Goal: Use online tool/utility: Utilize a website feature to perform a specific function

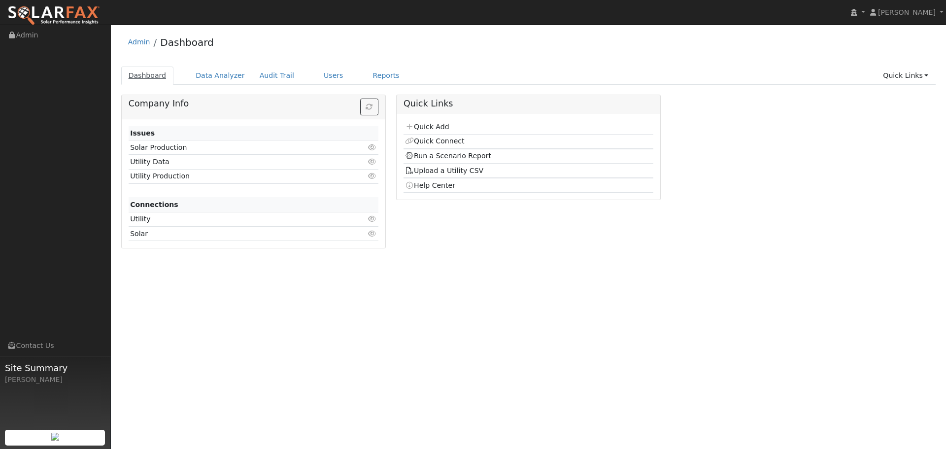
click at [144, 77] on link "Dashboard" at bounding box center [147, 76] width 53 height 18
click at [324, 75] on link "Users" at bounding box center [333, 76] width 34 height 18
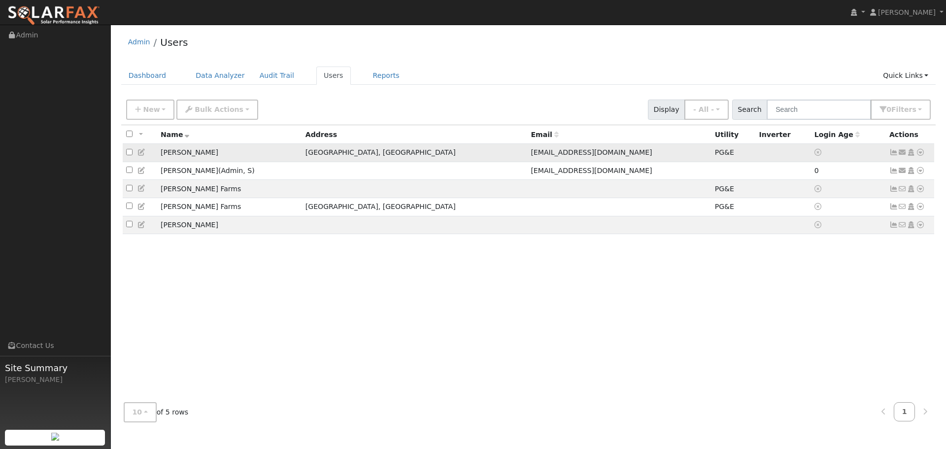
click at [131, 155] on input "checkbox" at bounding box center [129, 152] width 6 height 6
checkbox input "true"
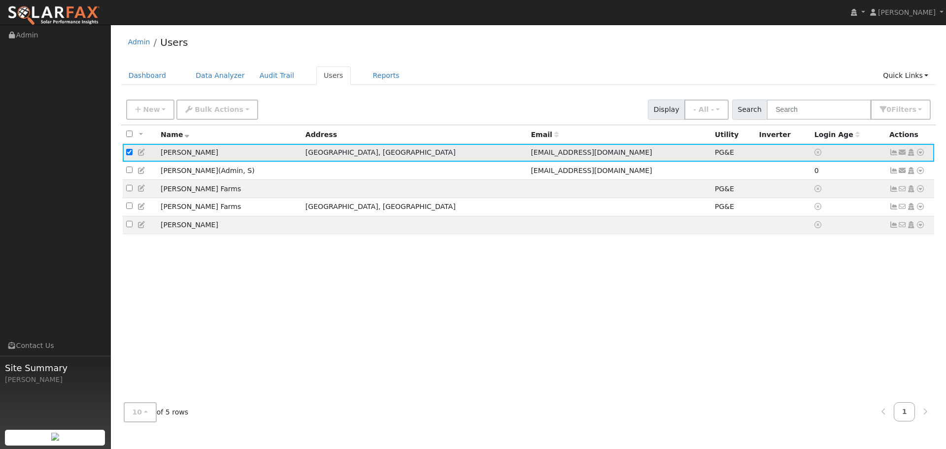
click at [921, 155] on icon at bounding box center [920, 152] width 9 height 7
click at [891, 153] on icon at bounding box center [893, 152] width 9 height 7
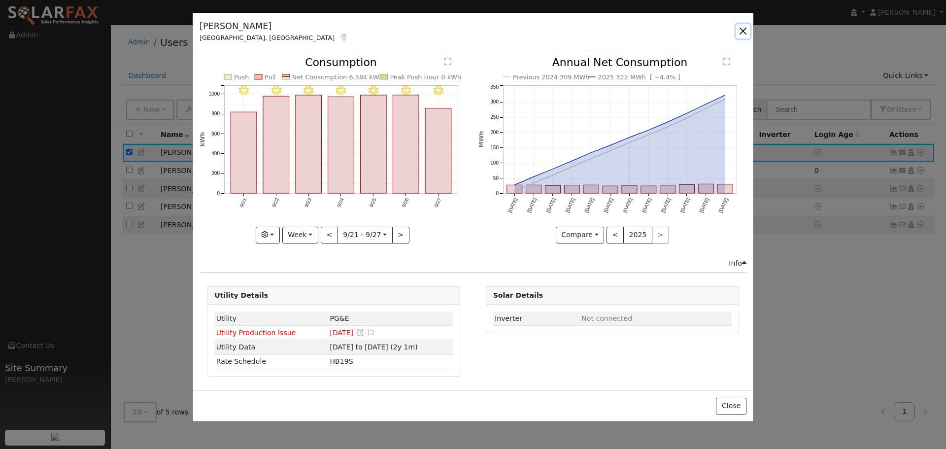
click at [742, 32] on button "button" at bounding box center [743, 31] width 14 height 14
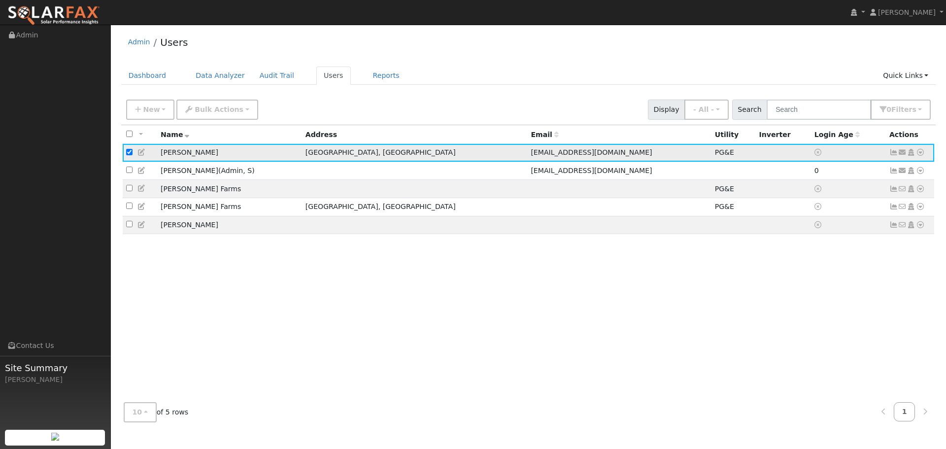
click at [918, 154] on icon at bounding box center [920, 152] width 9 height 7
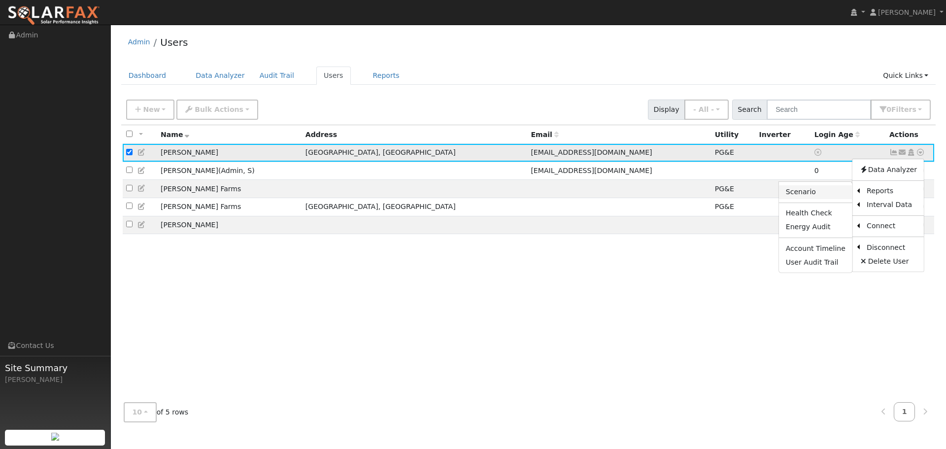
click at [806, 193] on link "Scenario" at bounding box center [815, 192] width 73 height 14
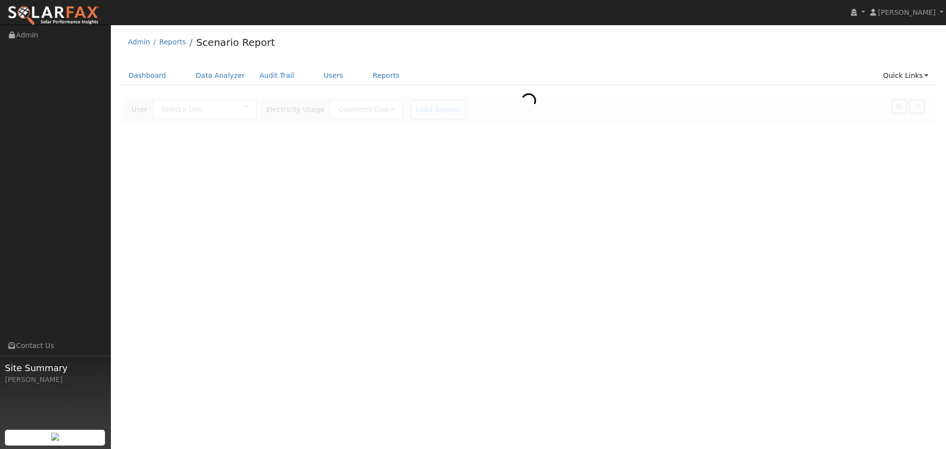
type input "[PERSON_NAME]"
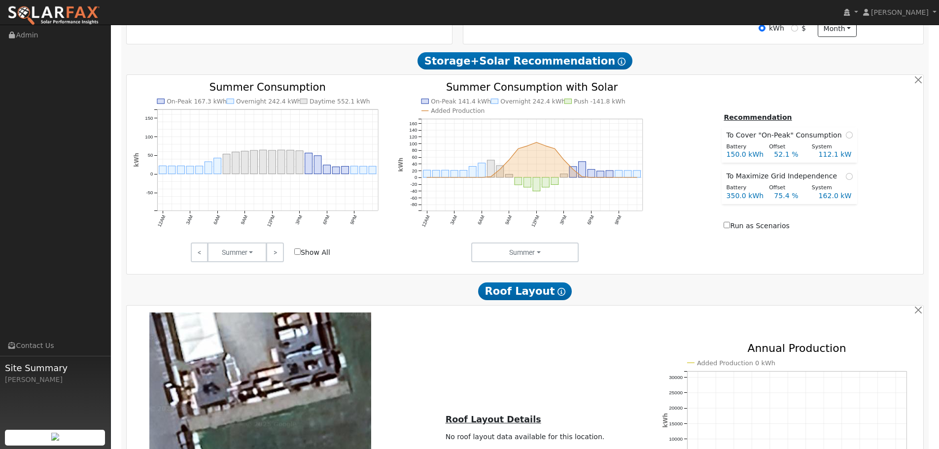
scroll to position [564, 0]
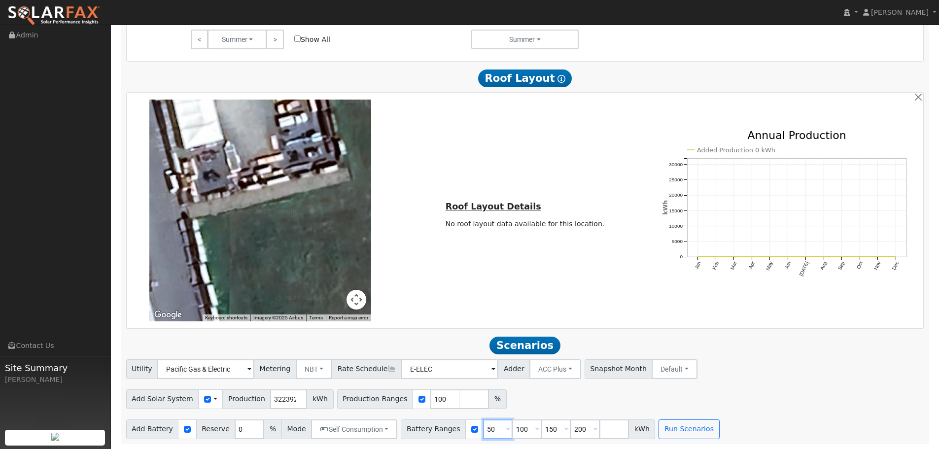
click at [486, 427] on input "50" at bounding box center [498, 429] width 30 height 20
drag, startPoint x: 486, startPoint y: 427, endPoint x: 466, endPoint y: 432, distance: 20.8
click at [466, 432] on div "Battery Ranges 50 Overrides Reserve % Mode None None Self Consumption Peak Savi…" at bounding box center [528, 429] width 254 height 20
type input "0"
click at [682, 432] on button "Run Scenarios" at bounding box center [688, 429] width 61 height 20
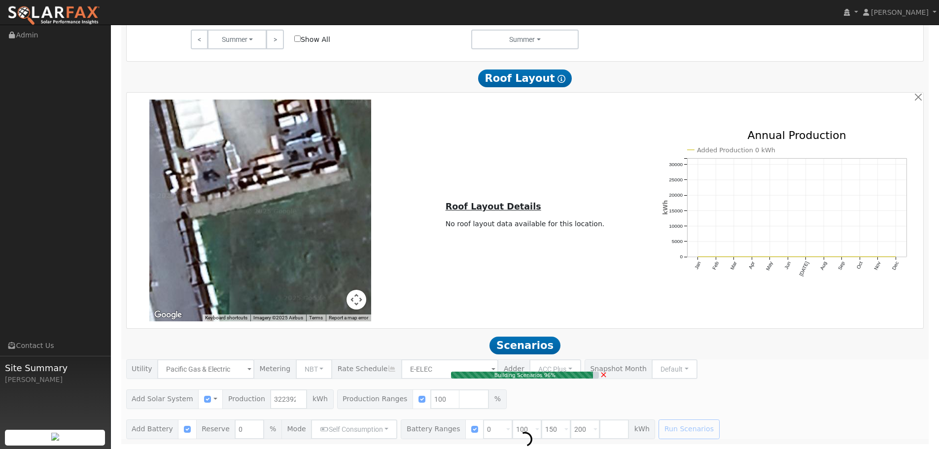
type input "214.9"
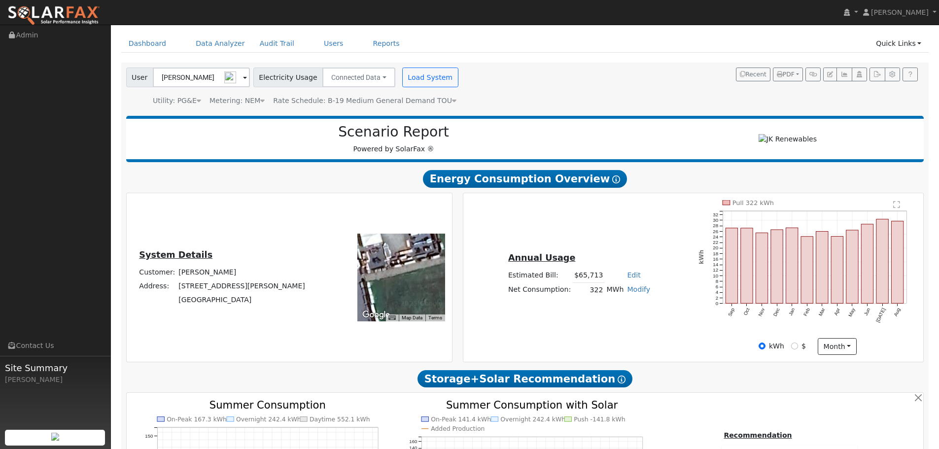
scroll to position [49, 0]
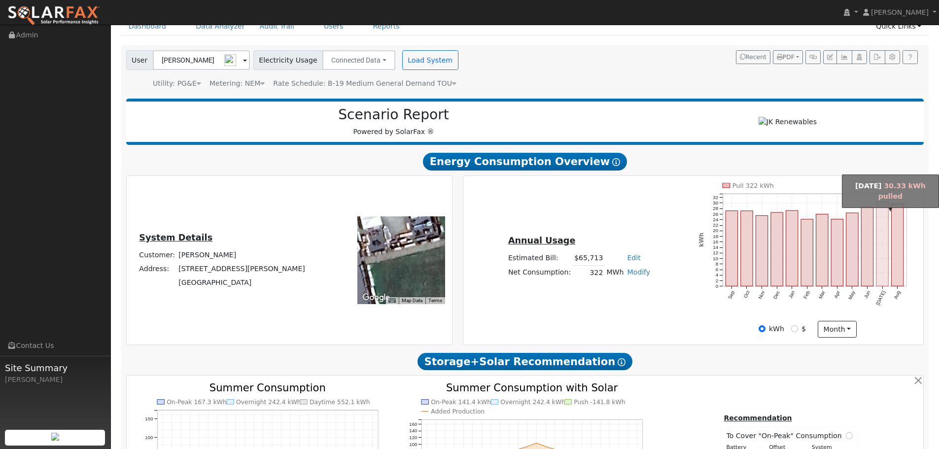
click at [884, 247] on rect "onclick=""" at bounding box center [882, 244] width 12 height 84
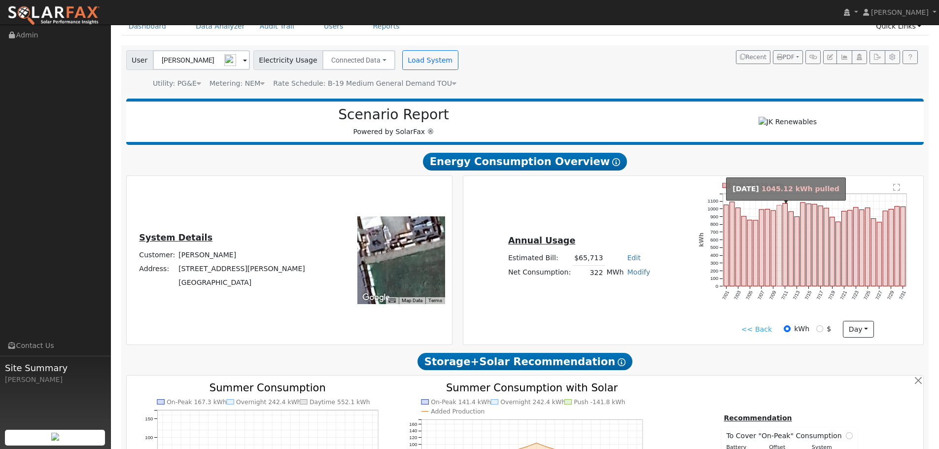
click at [779, 216] on rect "onclick=""" at bounding box center [778, 245] width 5 height 81
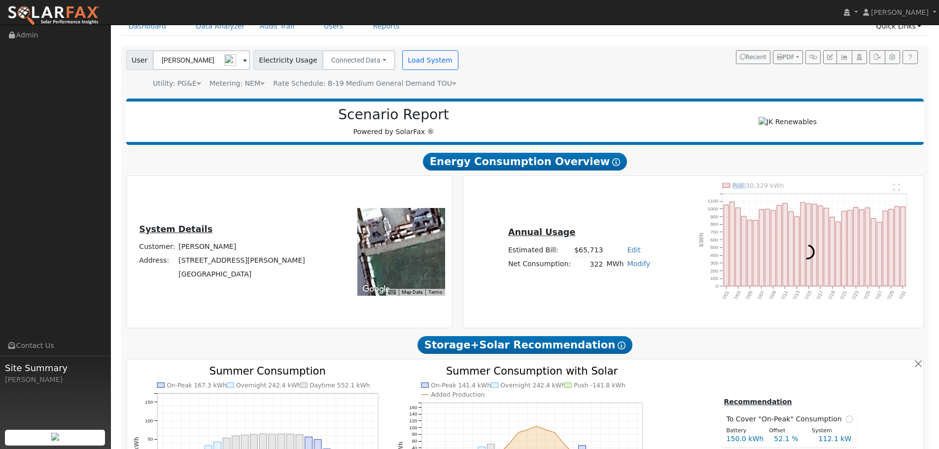
click at [779, 216] on div at bounding box center [807, 252] width 228 height 138
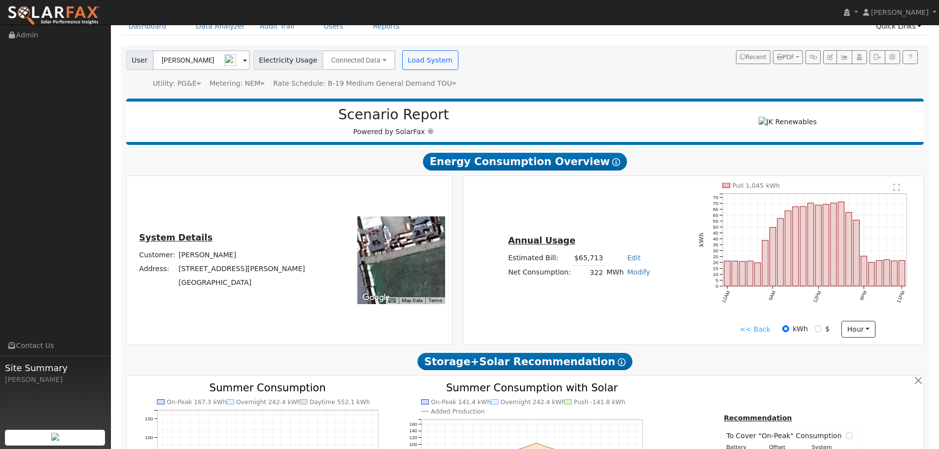
click at [895, 187] on text "" at bounding box center [896, 187] width 7 height 8
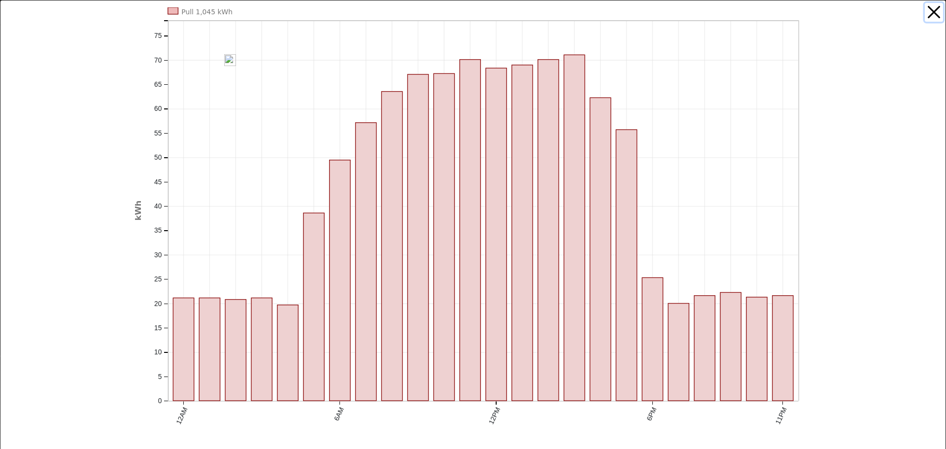
click at [930, 13] on button "button" at bounding box center [934, 12] width 19 height 19
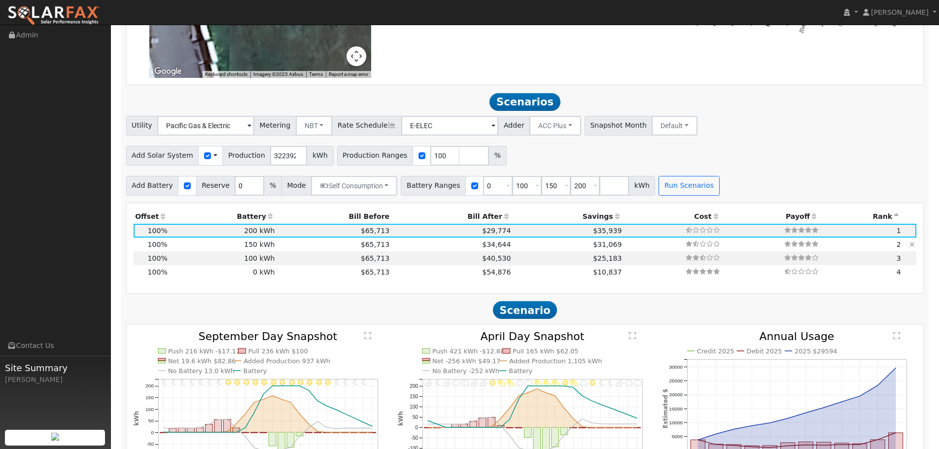
scroll to position [788, 0]
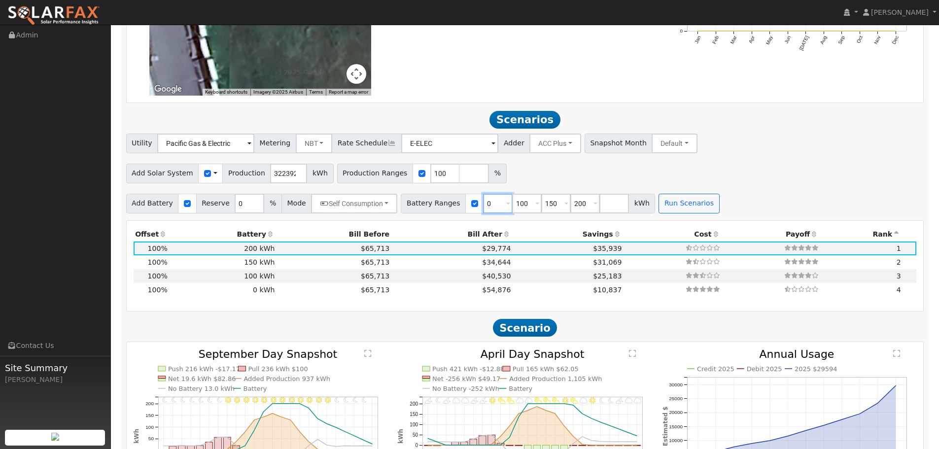
drag, startPoint x: 479, startPoint y: 204, endPoint x: 470, endPoint y: 203, distance: 9.4
click at [483, 203] on input "0" at bounding box center [498, 204] width 30 height 20
click at [599, 201] on input "number" at bounding box center [614, 204] width 30 height 20
type input "400"
click at [664, 206] on button "Run Scenarios" at bounding box center [688, 204] width 61 height 20
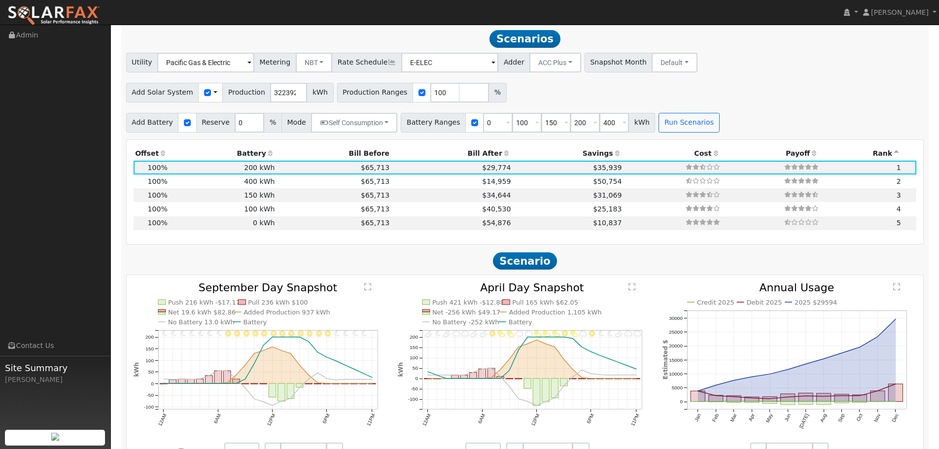
scroll to position [870, 0]
click at [623, 186] on td at bounding box center [672, 181] width 99 height 14
type input "$480,000"
type input "$369,674"
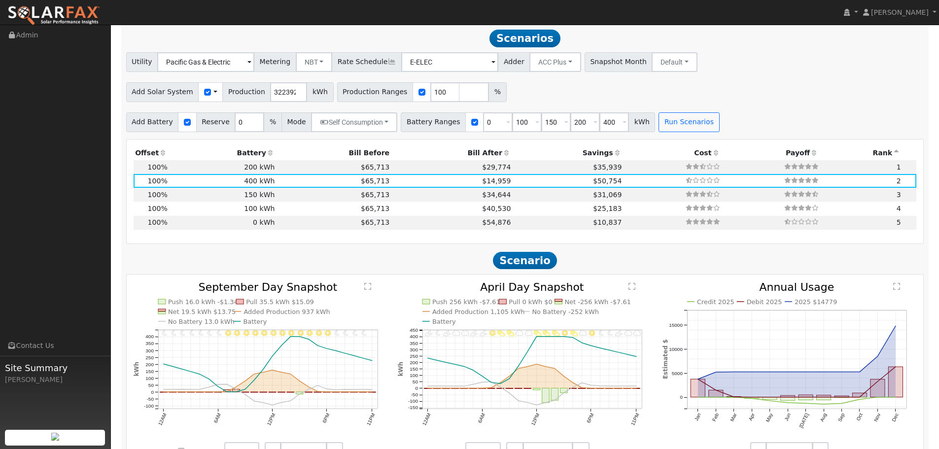
click at [633, 266] on h2 "Scenario" at bounding box center [525, 260] width 798 height 18
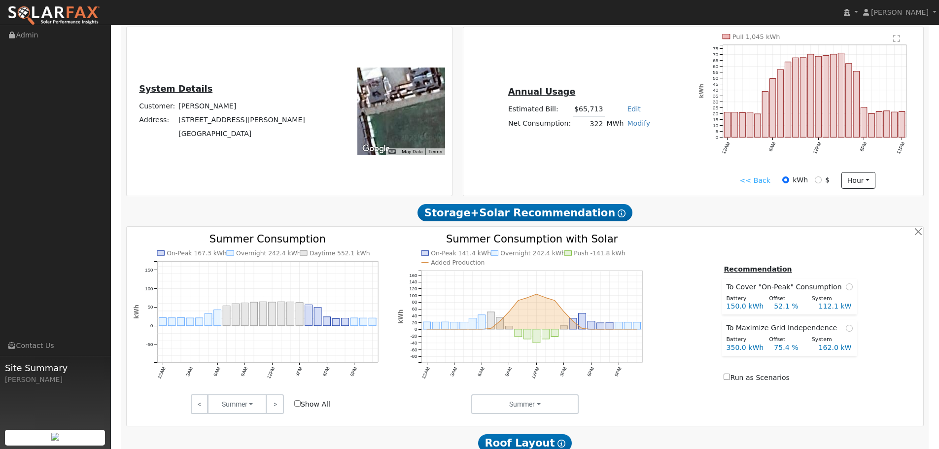
scroll to position [197, 0]
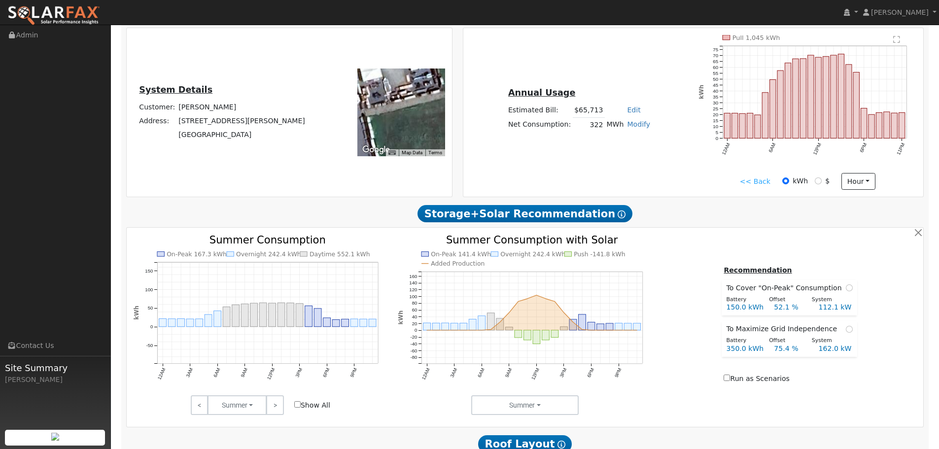
click at [632, 125] on link "Modify" at bounding box center [638, 124] width 23 height 8
click at [622, 143] on link "Add Consumption" at bounding box center [601, 141] width 82 height 14
type input "322392"
click at [628, 145] on td "0" at bounding box center [609, 146] width 61 height 16
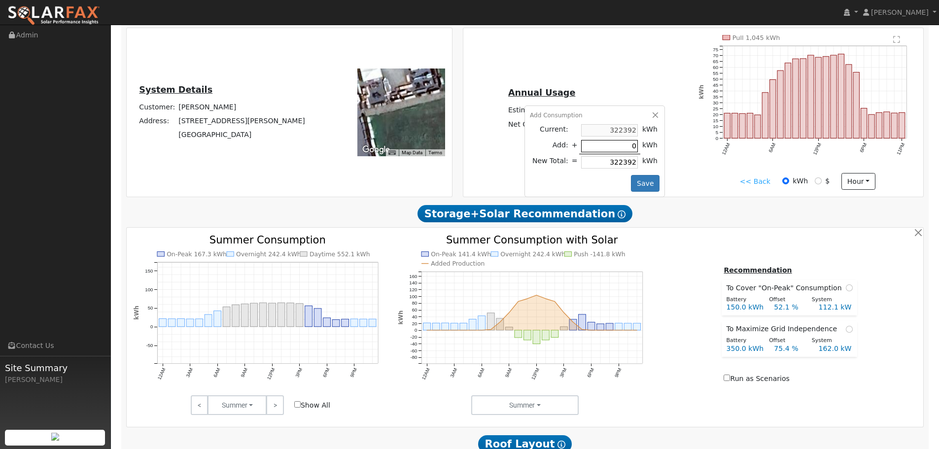
type input "4"
type input "322396"
type input "48"
type input "322440"
type input "489"
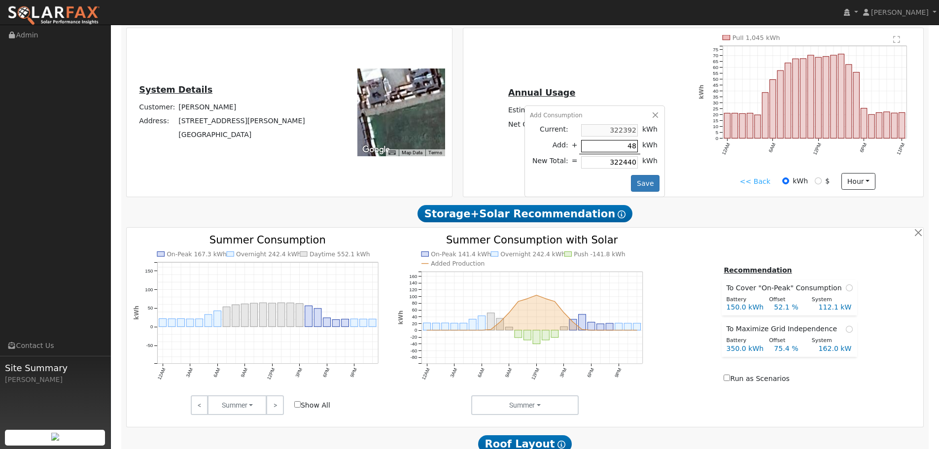
type input "322881"
type input "4897"
type input "327289"
type input "48973"
type input "371365"
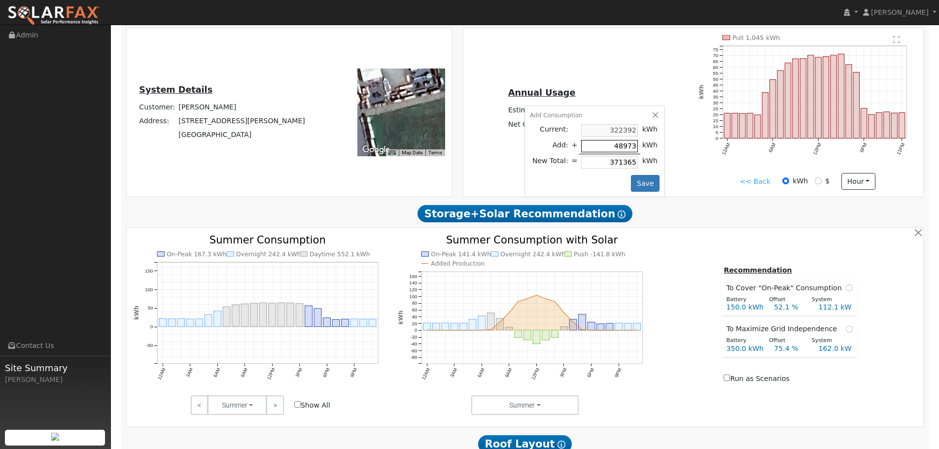
type input "489735"
type input "812127"
type input "489735"
click at [639, 185] on button "Save" at bounding box center [645, 183] width 29 height 17
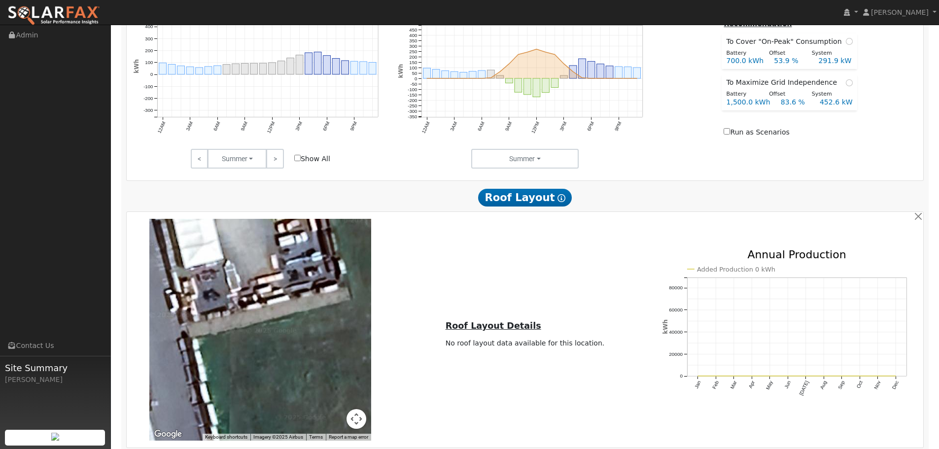
scroll to position [564, 0]
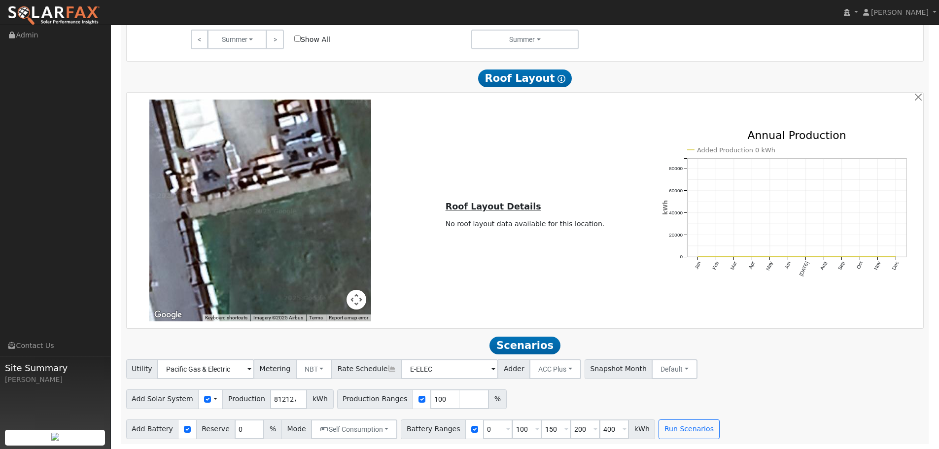
click at [739, 376] on div "Utility Pacific Gas & Electric Metering NBT NEM NBT Rate Schedule E-ELEC Adder …" at bounding box center [524, 367] width 801 height 23
click at [671, 431] on button "Run Scenarios" at bounding box center [688, 429] width 61 height 20
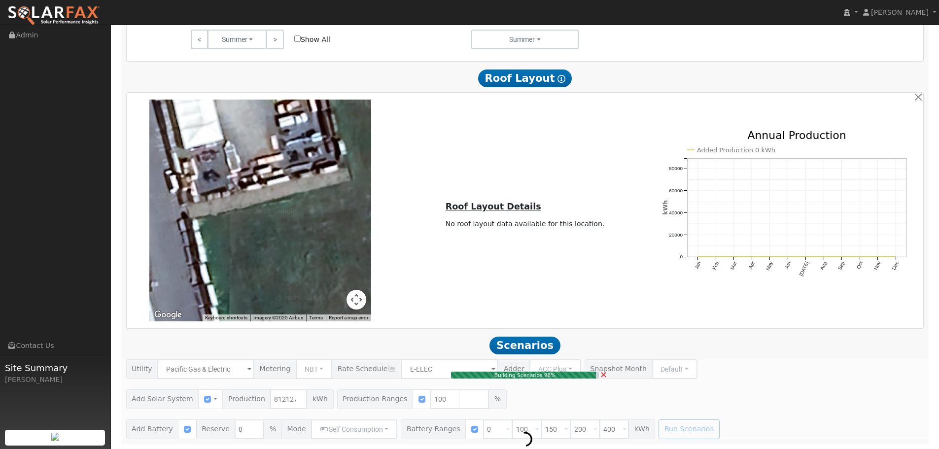
type input "541.4"
type input "$1,894,963"
type input "$712,489"
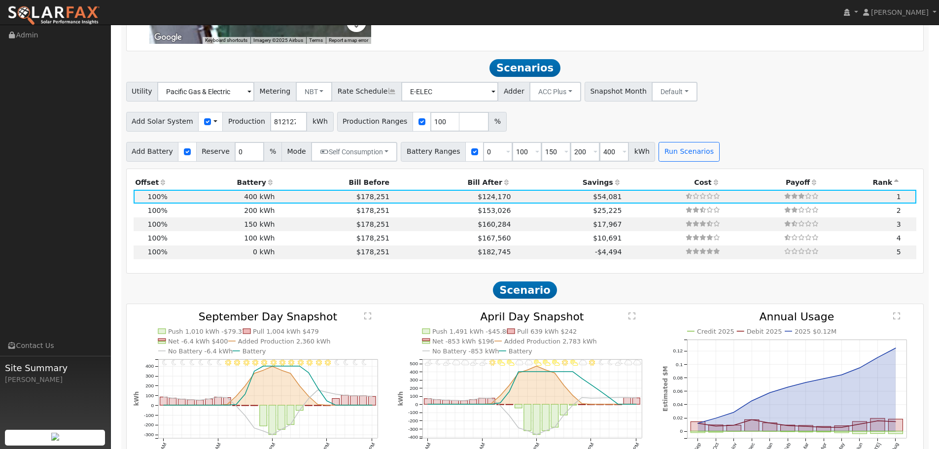
scroll to position [870, 0]
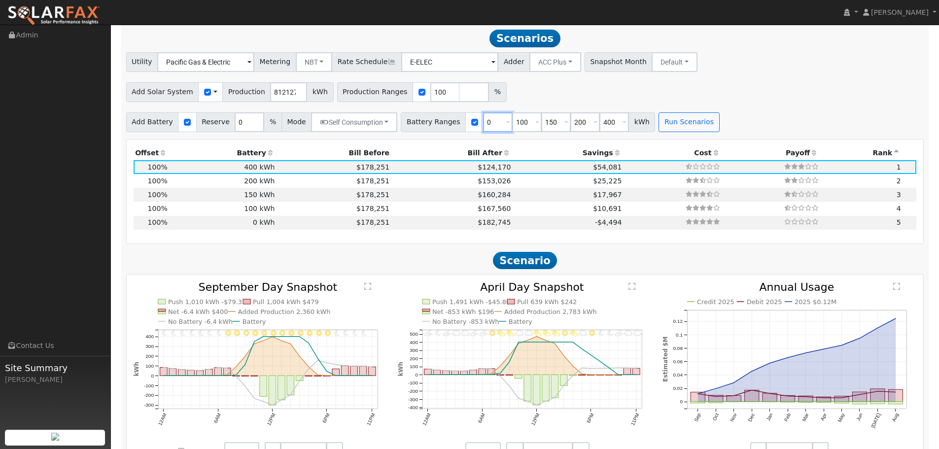
click at [483, 123] on input "0" at bounding box center [498, 122] width 30 height 20
drag, startPoint x: 511, startPoint y: 124, endPoint x: 500, endPoint y: 123, distance: 11.4
click at [512, 123] on input "100" at bounding box center [527, 122] width 30 height 20
click at [564, 121] on span at bounding box center [566, 122] width 4 height 11
drag, startPoint x: 544, startPoint y: 122, endPoint x: 522, endPoint y: 122, distance: 21.7
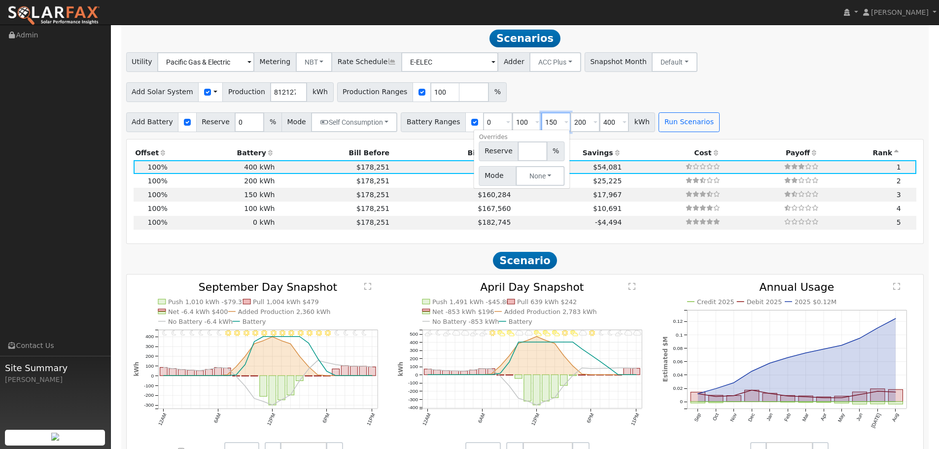
click at [522, 122] on div "Battery Ranges 0 Overrides Reserve % Mode None None Self Consumption Peak Savin…" at bounding box center [528, 122] width 254 height 20
type input "200"
drag, startPoint x: 573, startPoint y: 120, endPoint x: 557, endPoint y: 124, distance: 16.3
click at [570, 124] on input "200" at bounding box center [585, 122] width 30 height 20
type input "400"
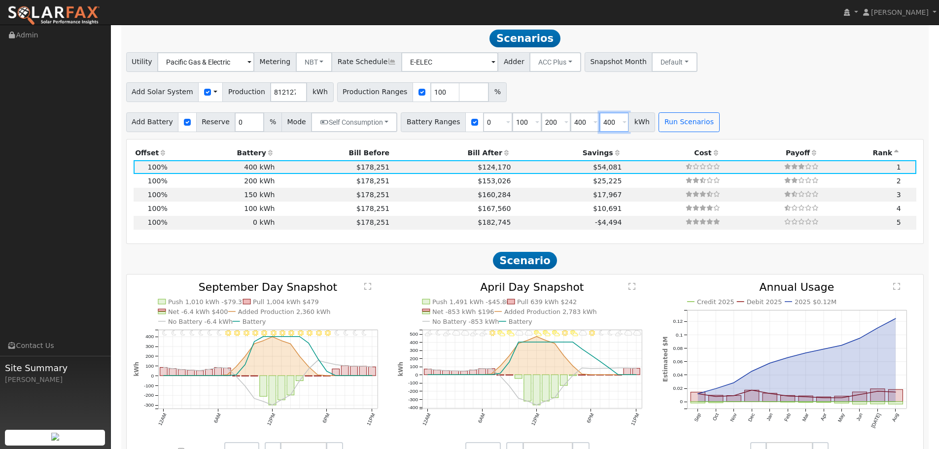
drag, startPoint x: 598, startPoint y: 124, endPoint x: 584, endPoint y: 127, distance: 14.1
click at [599, 127] on input "400" at bounding box center [614, 122] width 30 height 20
type input "800"
click at [633, 146] on div "Production Offset Battery Reserve Mode ACC Push Incentive Bill Before Bill Afte…" at bounding box center [525, 191] width 797 height 104
click at [668, 126] on button "Run Scenarios" at bounding box center [688, 122] width 61 height 20
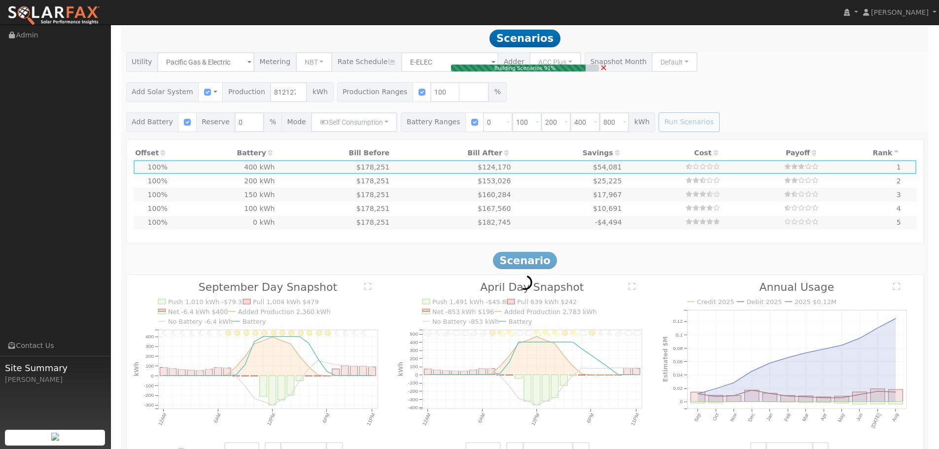
type input "$960,000"
type input "$856,489"
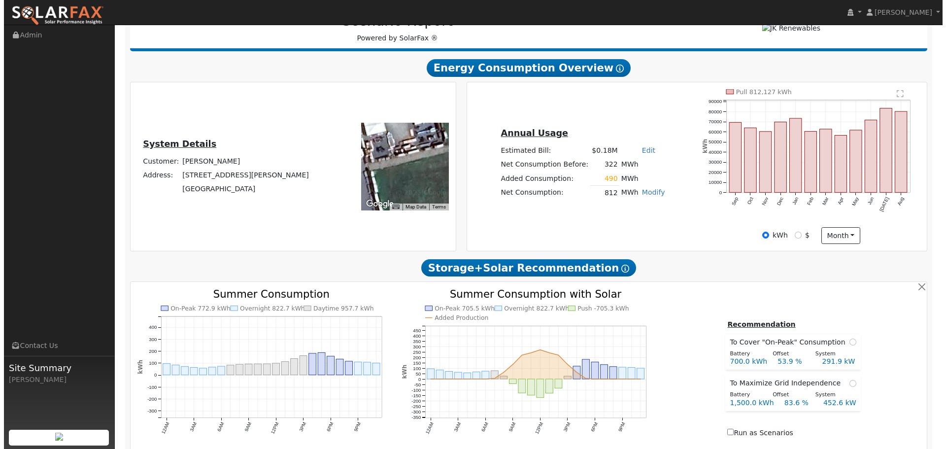
scroll to position [148, 0]
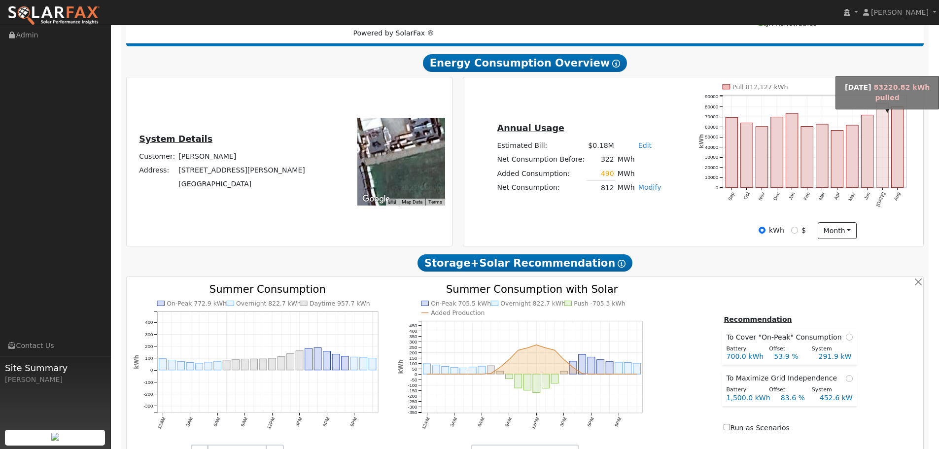
click at [882, 145] on rect "onclick=""" at bounding box center [882, 145] width 12 height 84
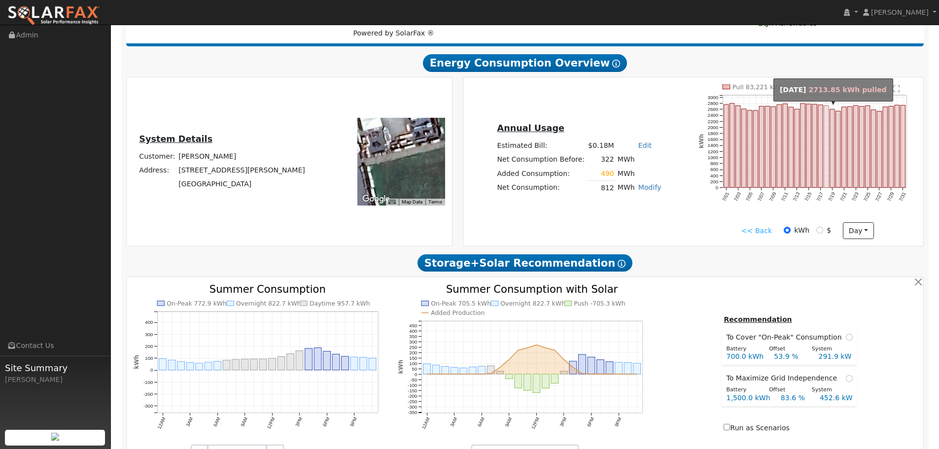
click at [826, 131] on rect "onclick=""" at bounding box center [826, 147] width 5 height 82
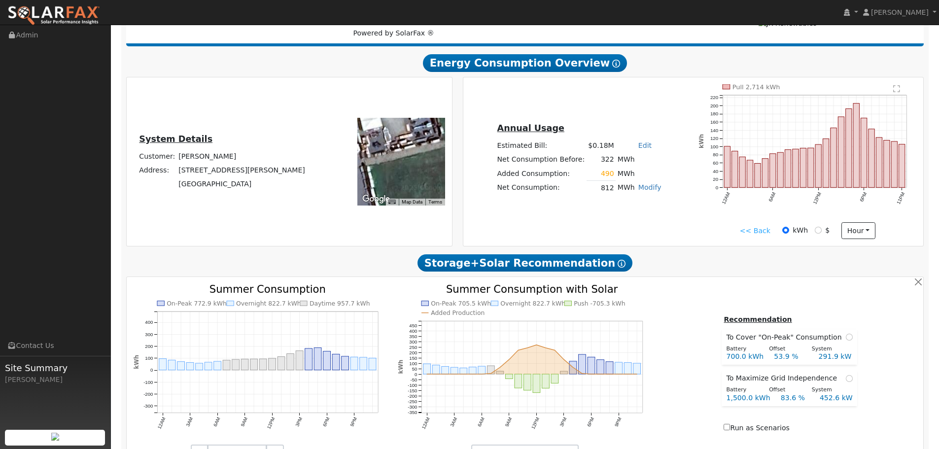
click at [896, 90] on text "" at bounding box center [896, 89] width 7 height 8
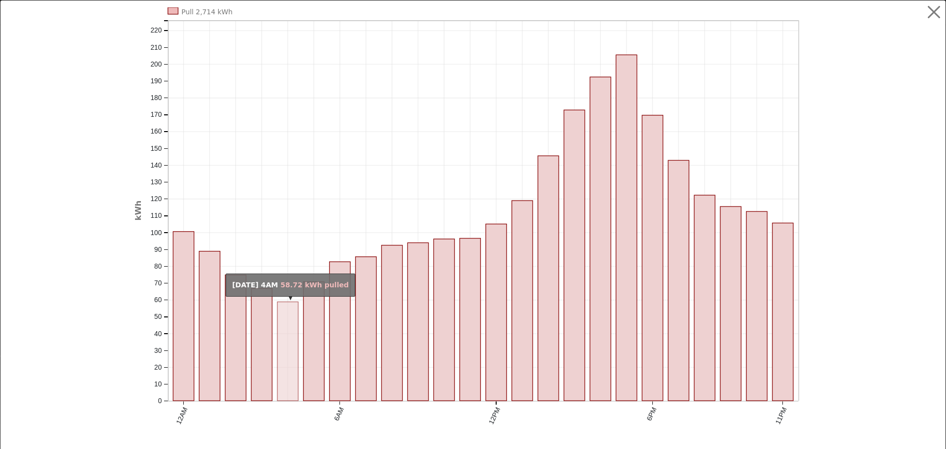
scroll to position [15, 0]
